Goal: Check status: Check status

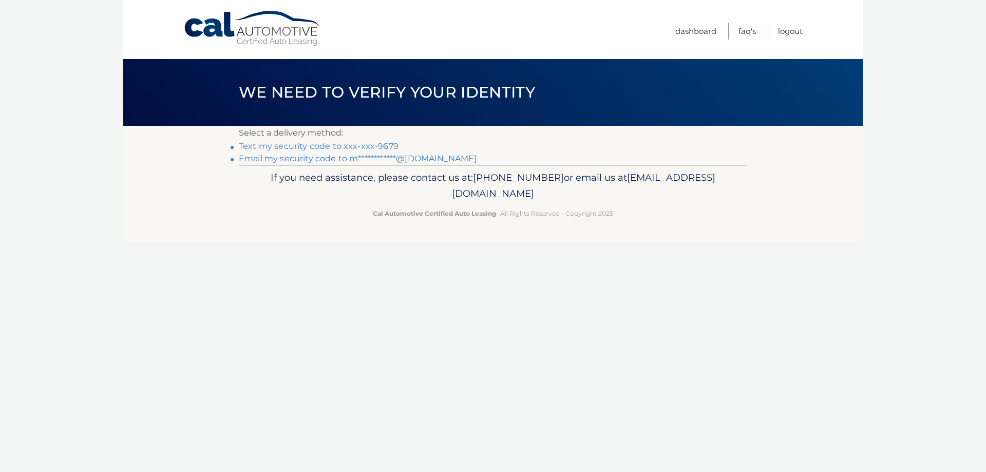
click at [313, 144] on link "Text my security code to xxx-xxx-9679" at bounding box center [319, 146] width 160 height 10
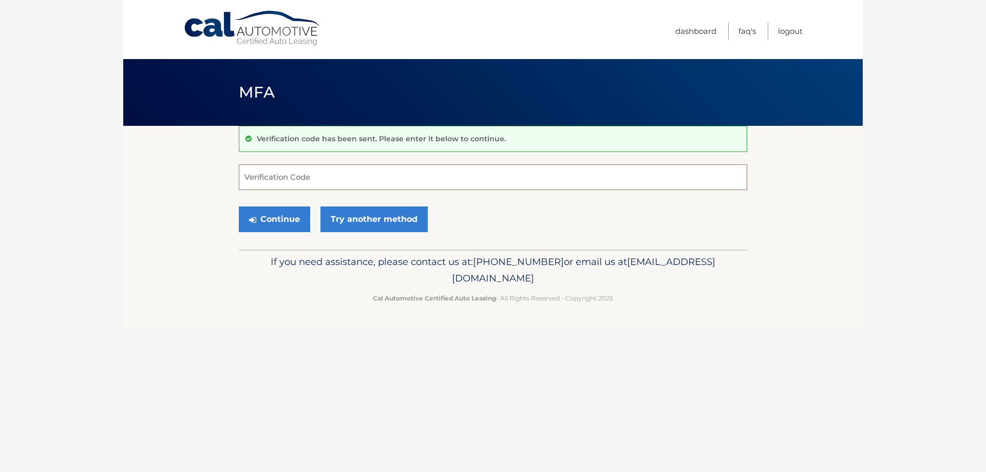
click at [293, 178] on input "Verification Code" at bounding box center [493, 177] width 508 height 26
type input "079233"
click at [300, 221] on button "Continue" at bounding box center [274, 219] width 71 height 26
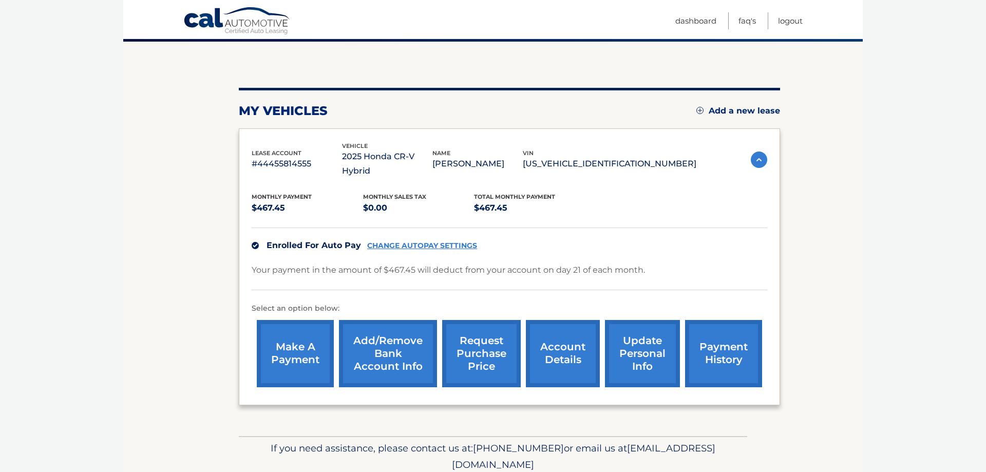
scroll to position [105, 0]
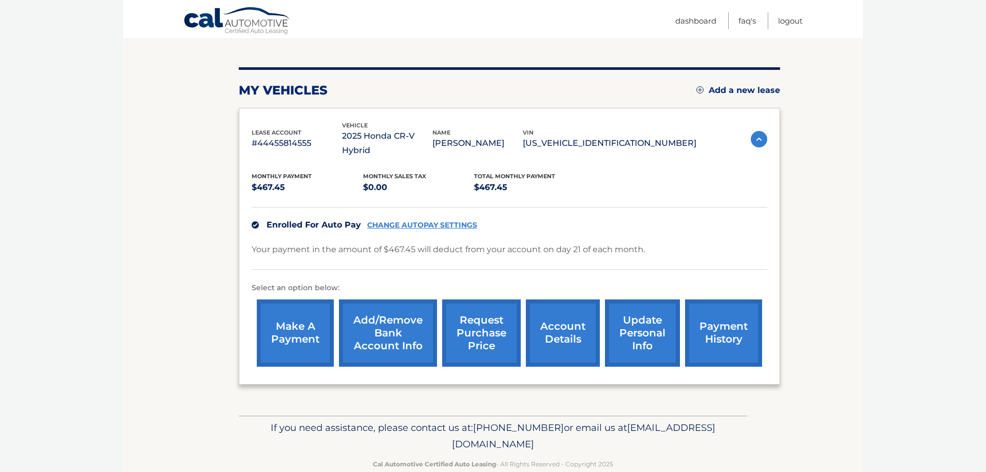
click at [693, 323] on link "payment history" at bounding box center [723, 332] width 77 height 67
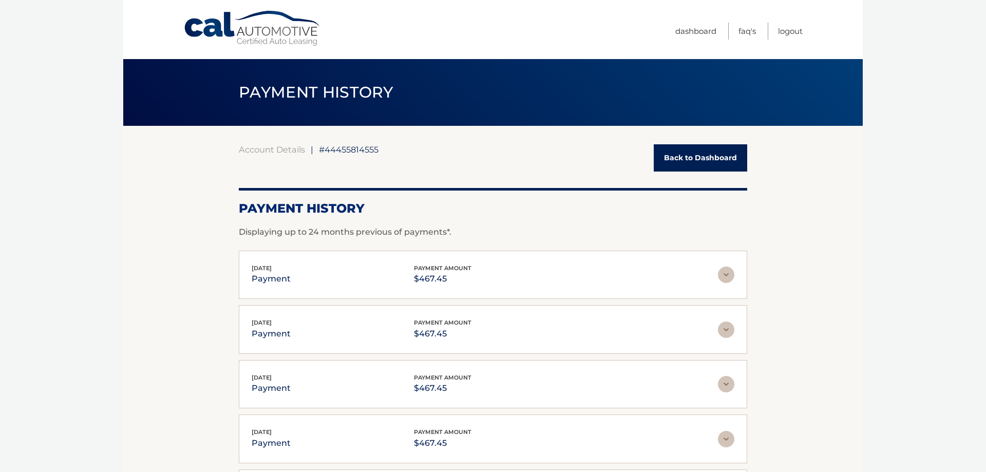
click at [692, 164] on link "Back to Dashboard" at bounding box center [700, 157] width 93 height 27
